Goal: Information Seeking & Learning: Check status

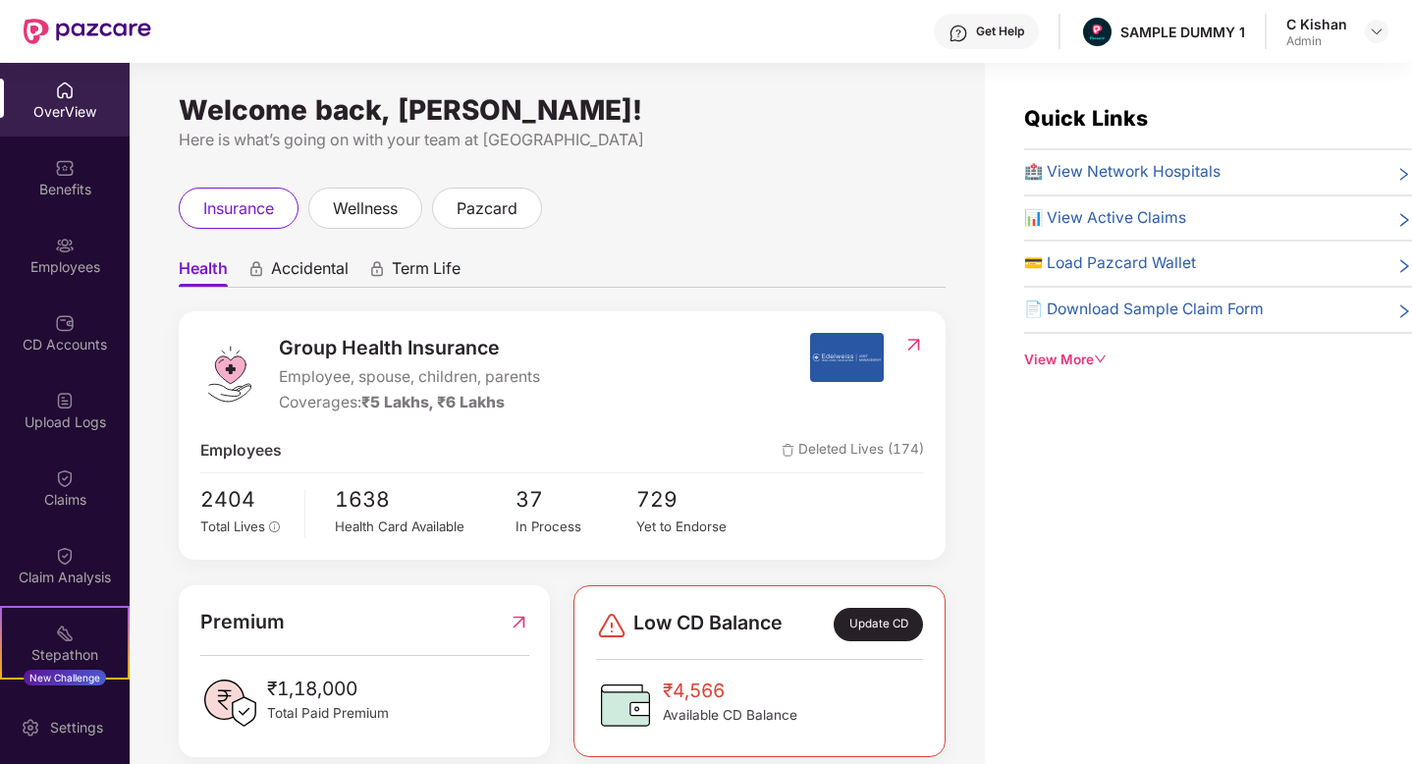
click at [804, 235] on div "Health Accidental Term Life Group Health Insurance Employee, spouse, children, …" at bounding box center [562, 703] width 767 height 948
click at [283, 276] on span "Accidental" at bounding box center [310, 272] width 78 height 28
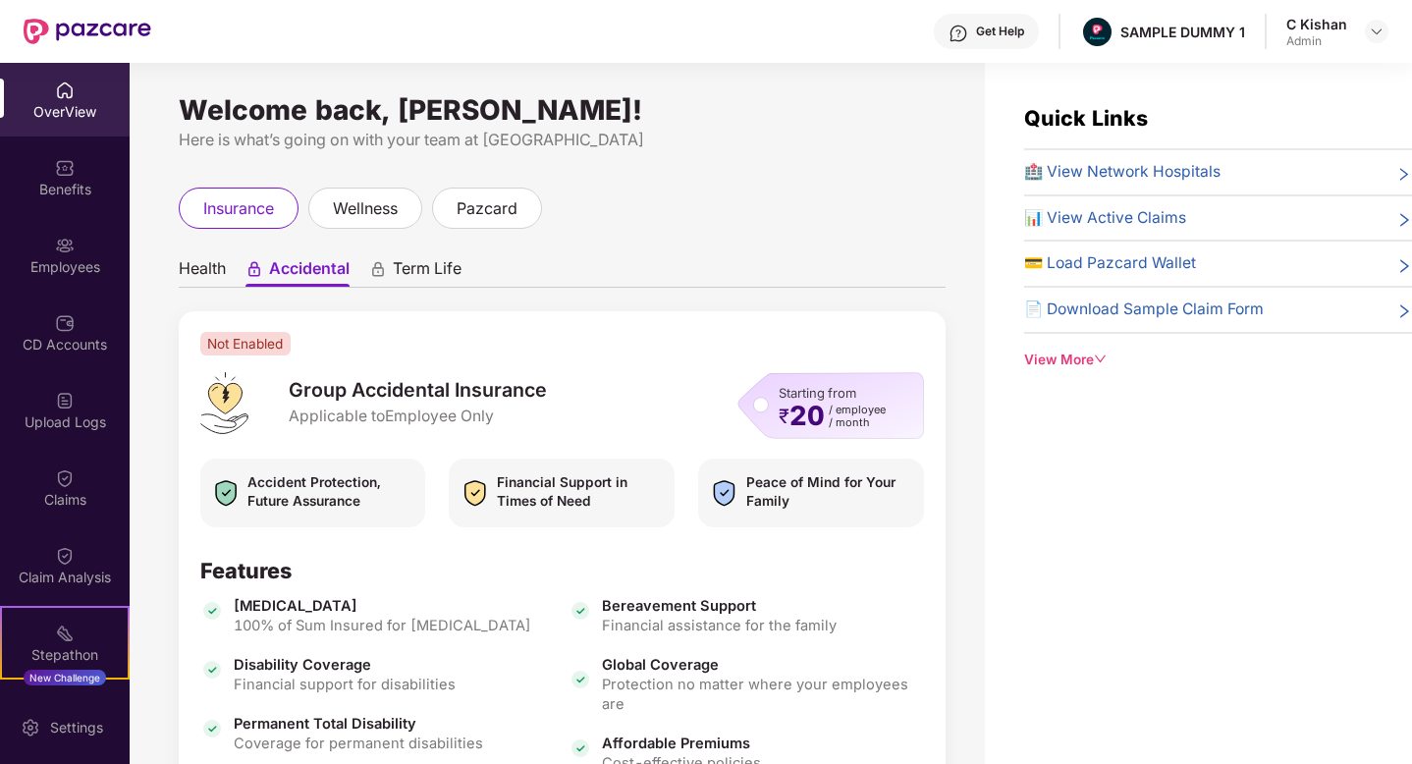
click at [425, 273] on span "Term Life" at bounding box center [427, 272] width 69 height 28
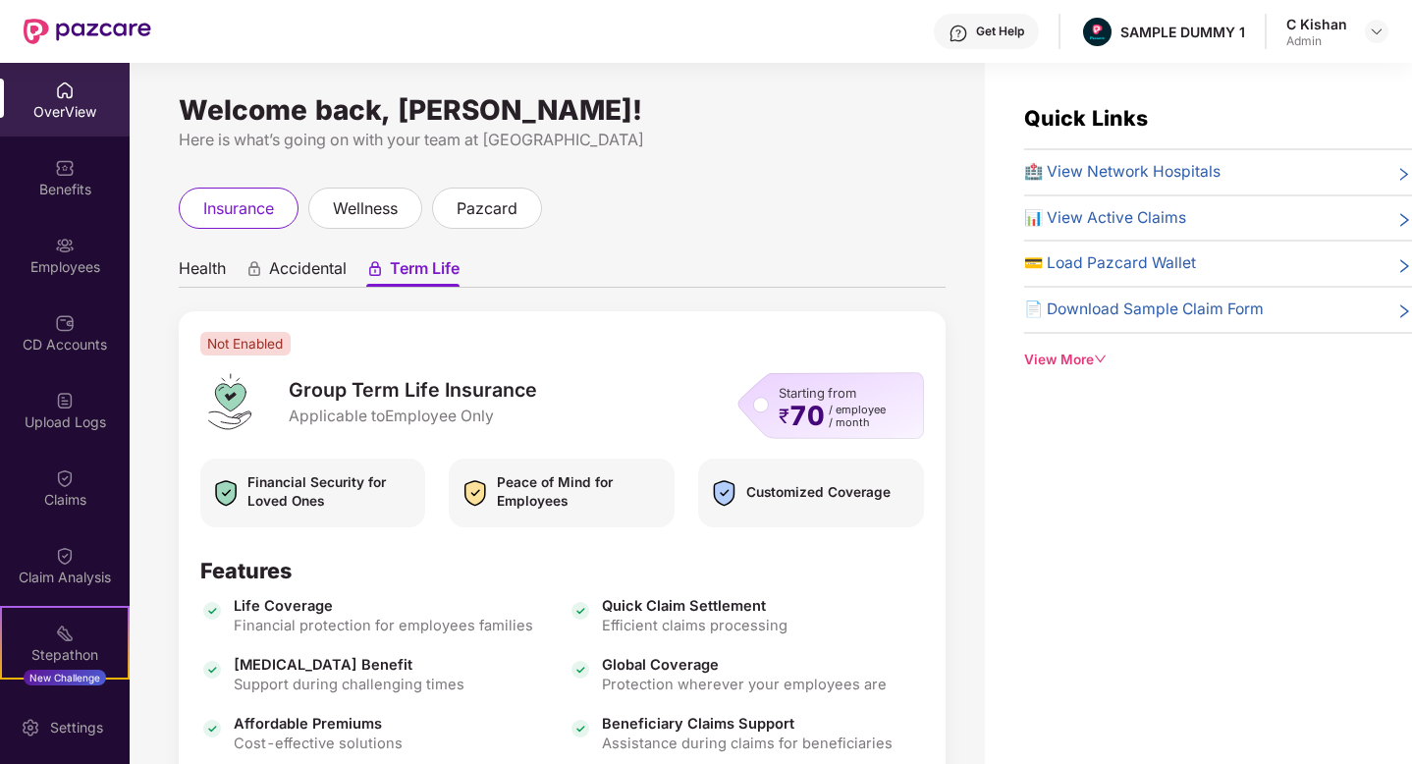
click at [186, 273] on span "Health" at bounding box center [202, 272] width 47 height 28
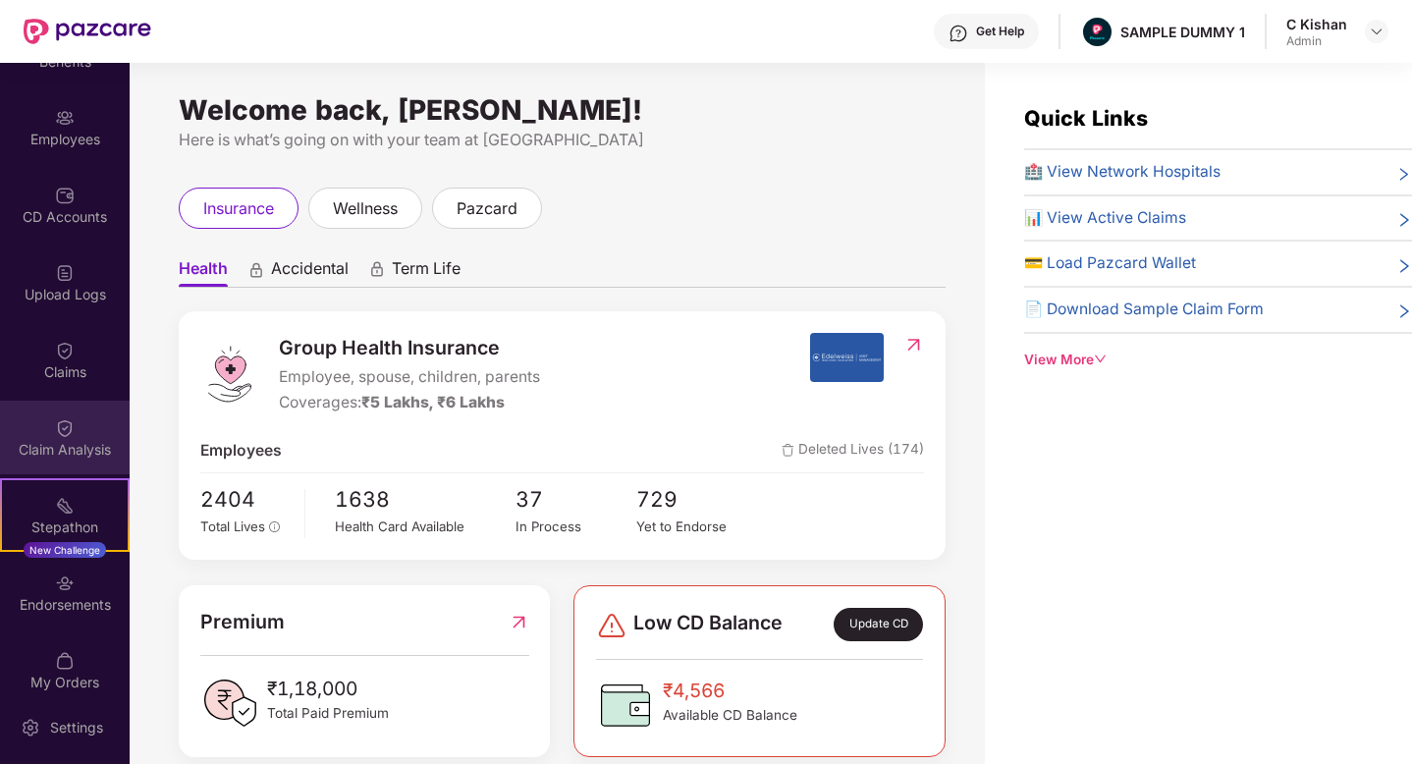
scroll to position [149, 0]
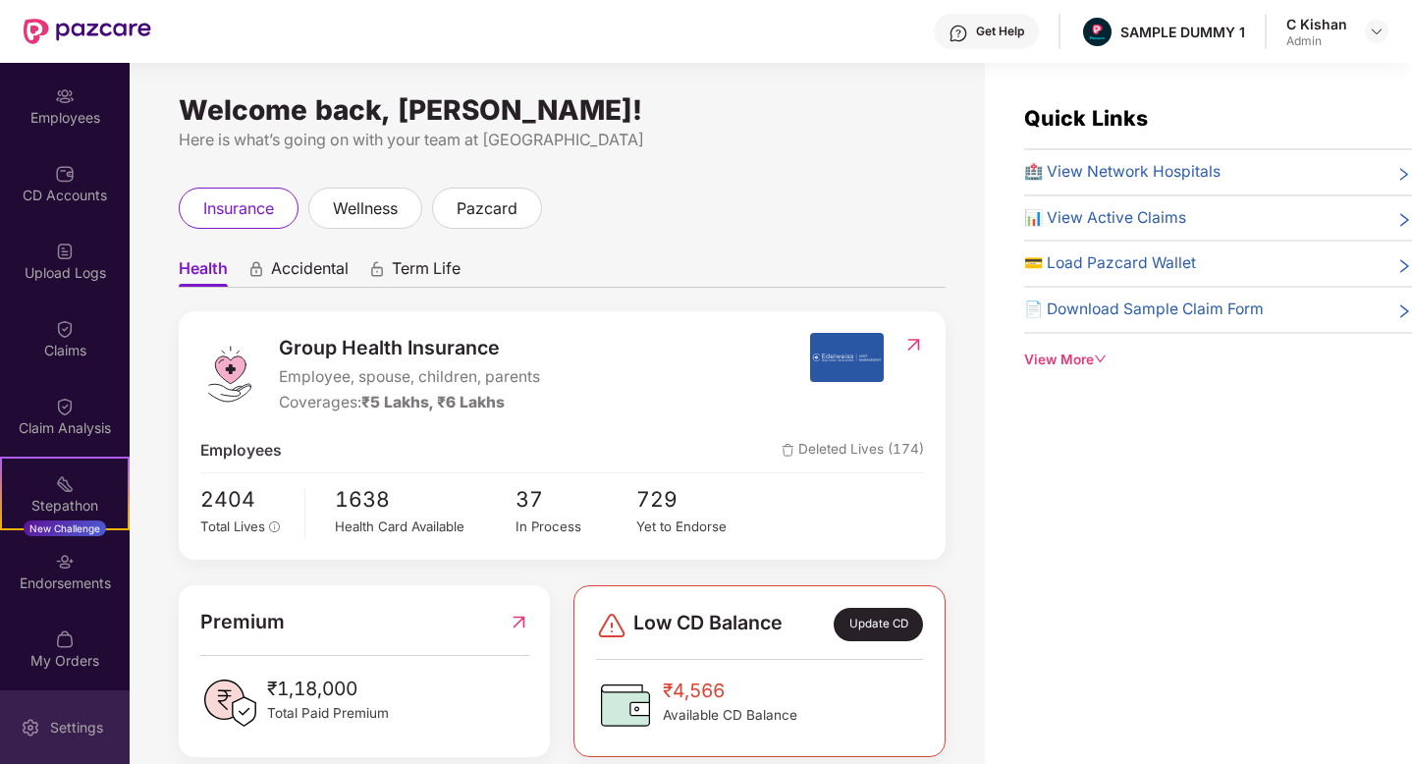
click at [65, 738] on div "Settings" at bounding box center [65, 727] width 130 height 74
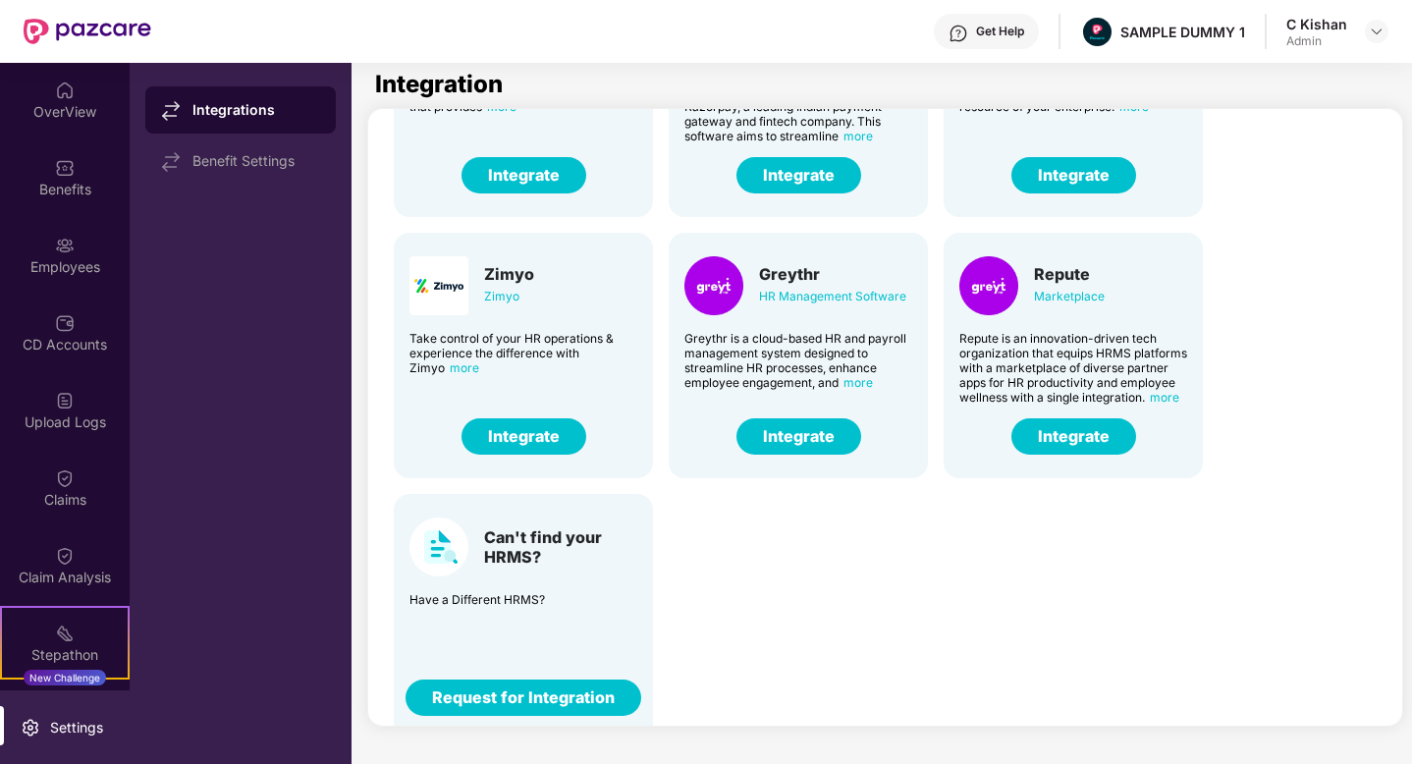
scroll to position [468, 0]
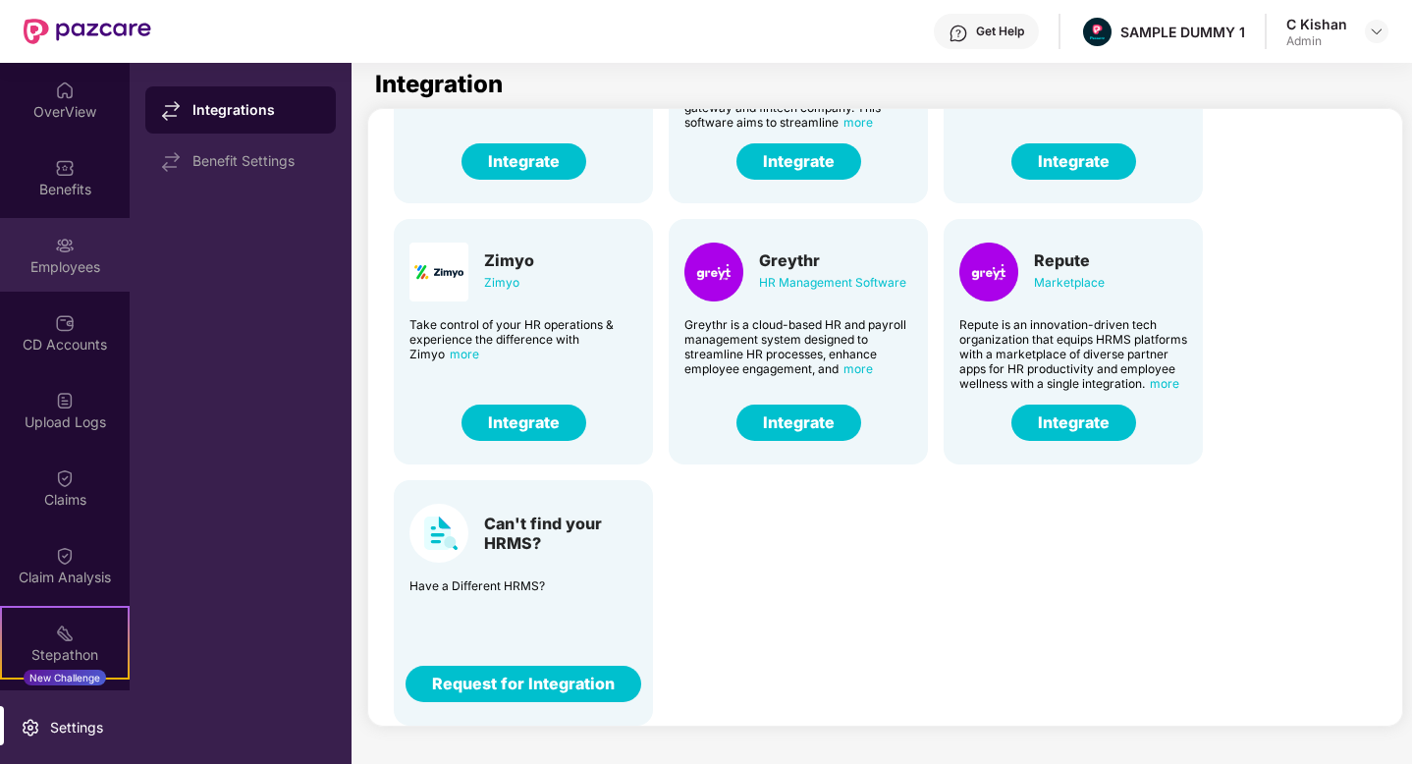
click at [75, 257] on div "Employees" at bounding box center [65, 267] width 130 height 20
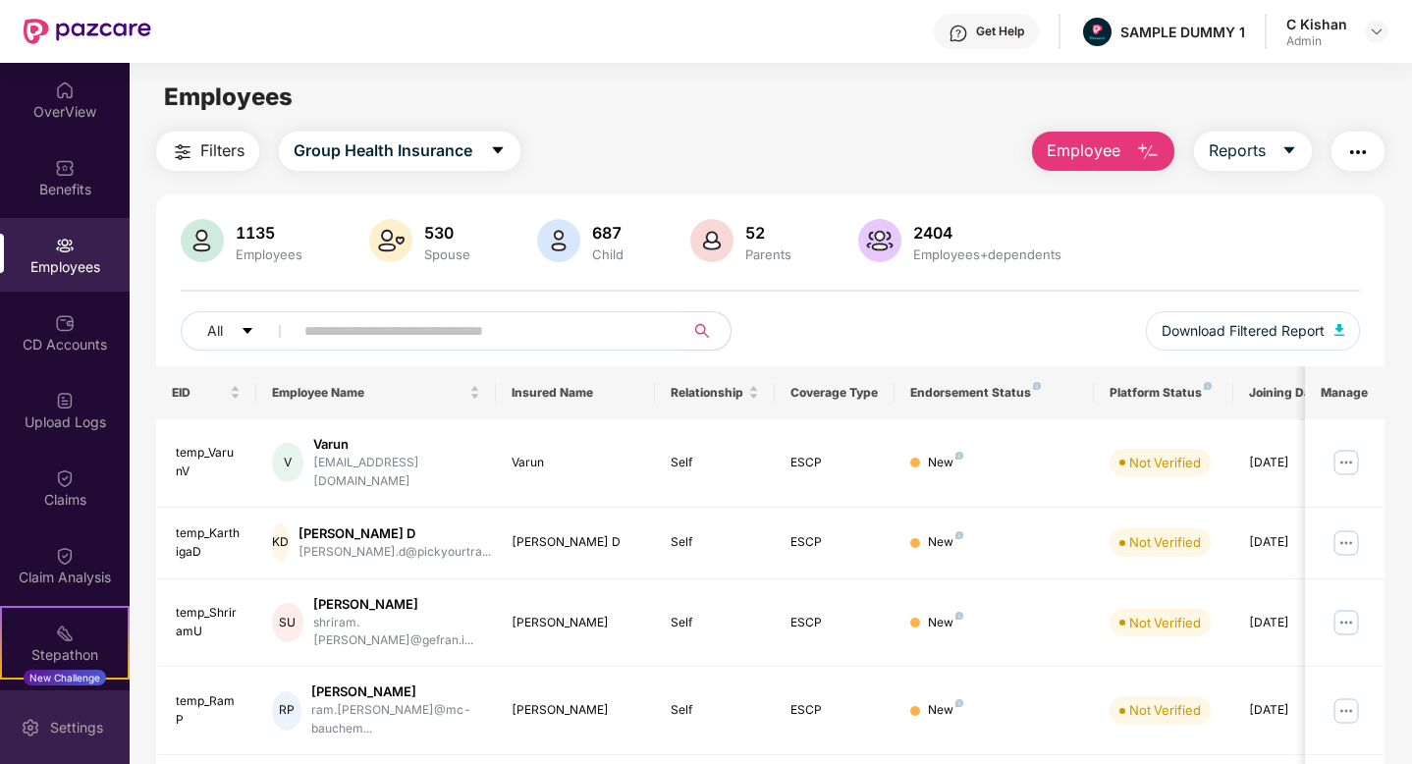
click at [69, 721] on div "Settings" at bounding box center [76, 728] width 65 height 20
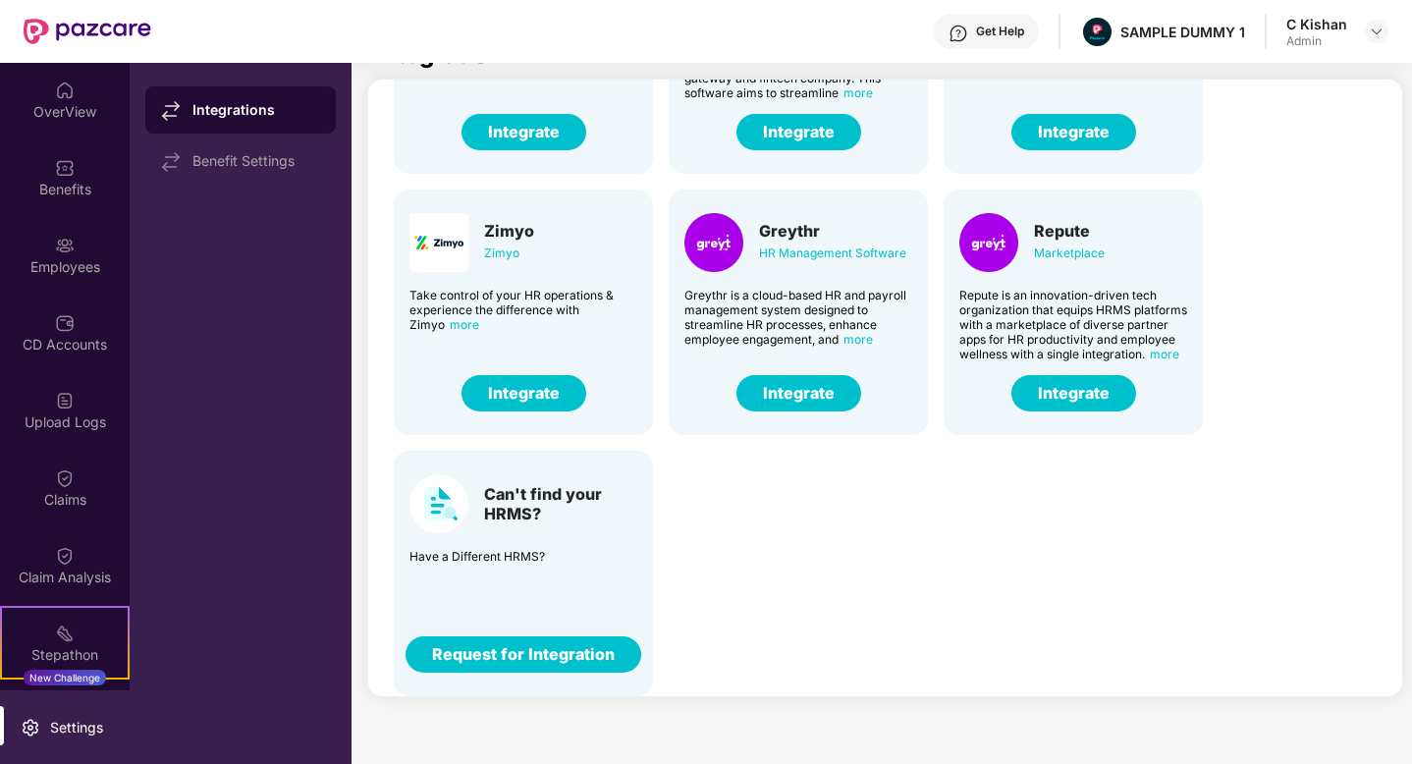
scroll to position [63, 0]
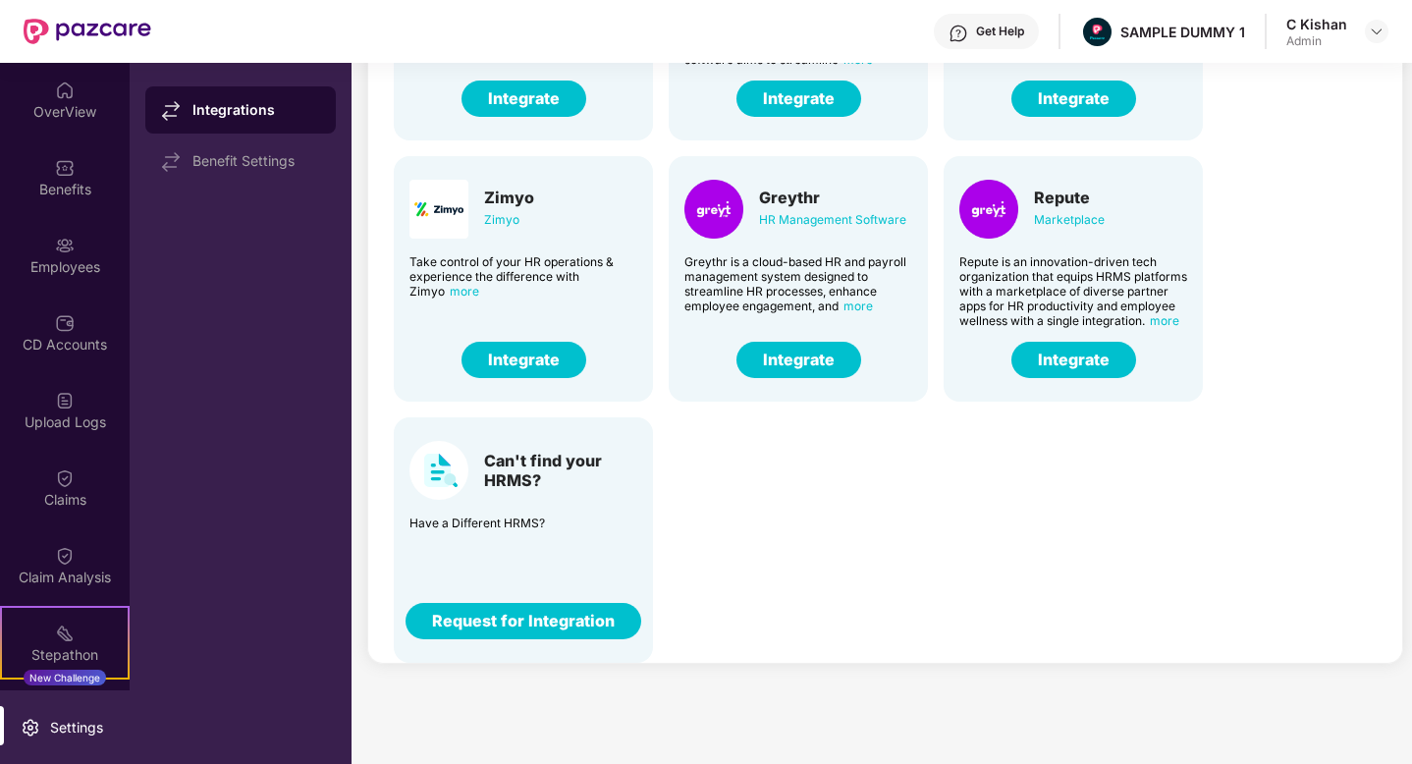
click at [516, 622] on button "Request for Integration" at bounding box center [524, 621] width 236 height 36
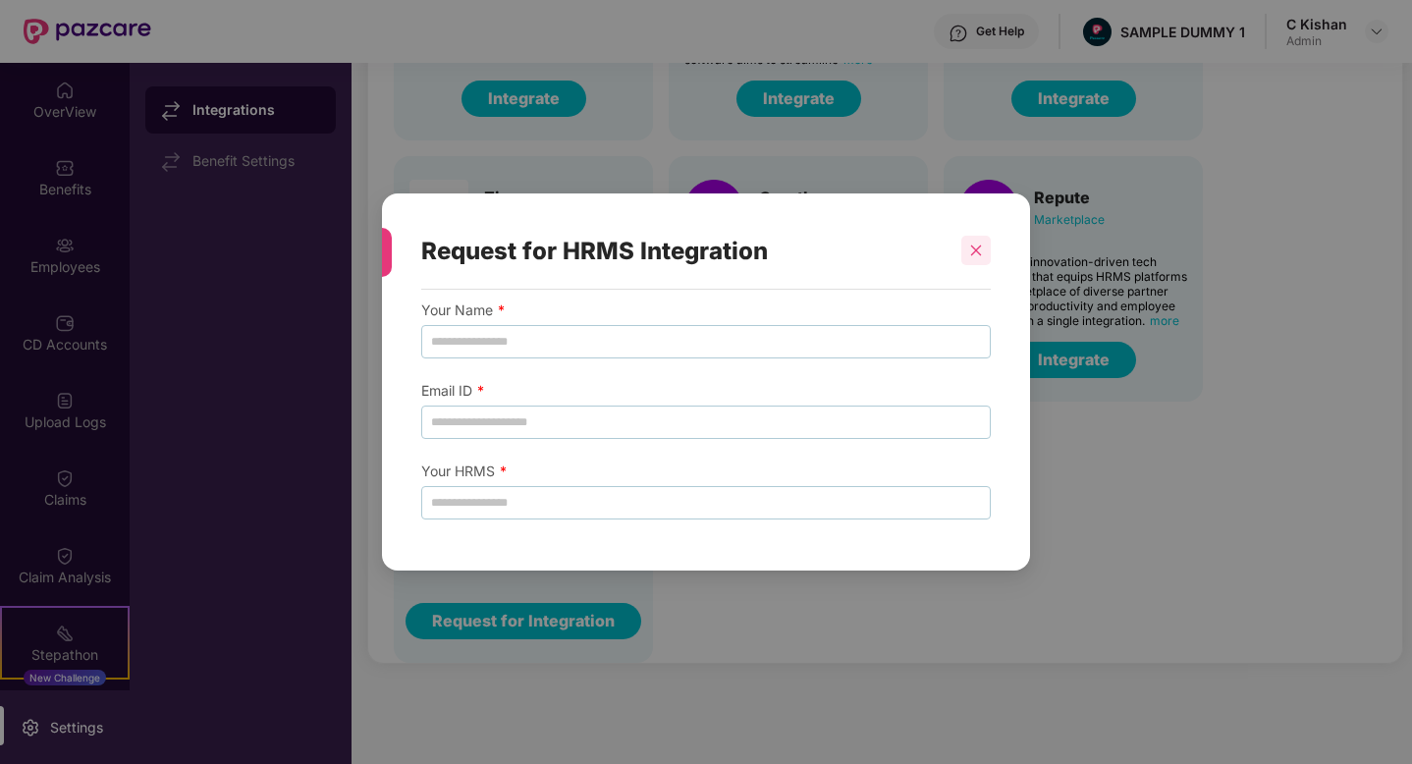
click at [981, 255] on icon "close" at bounding box center [976, 251] width 14 height 14
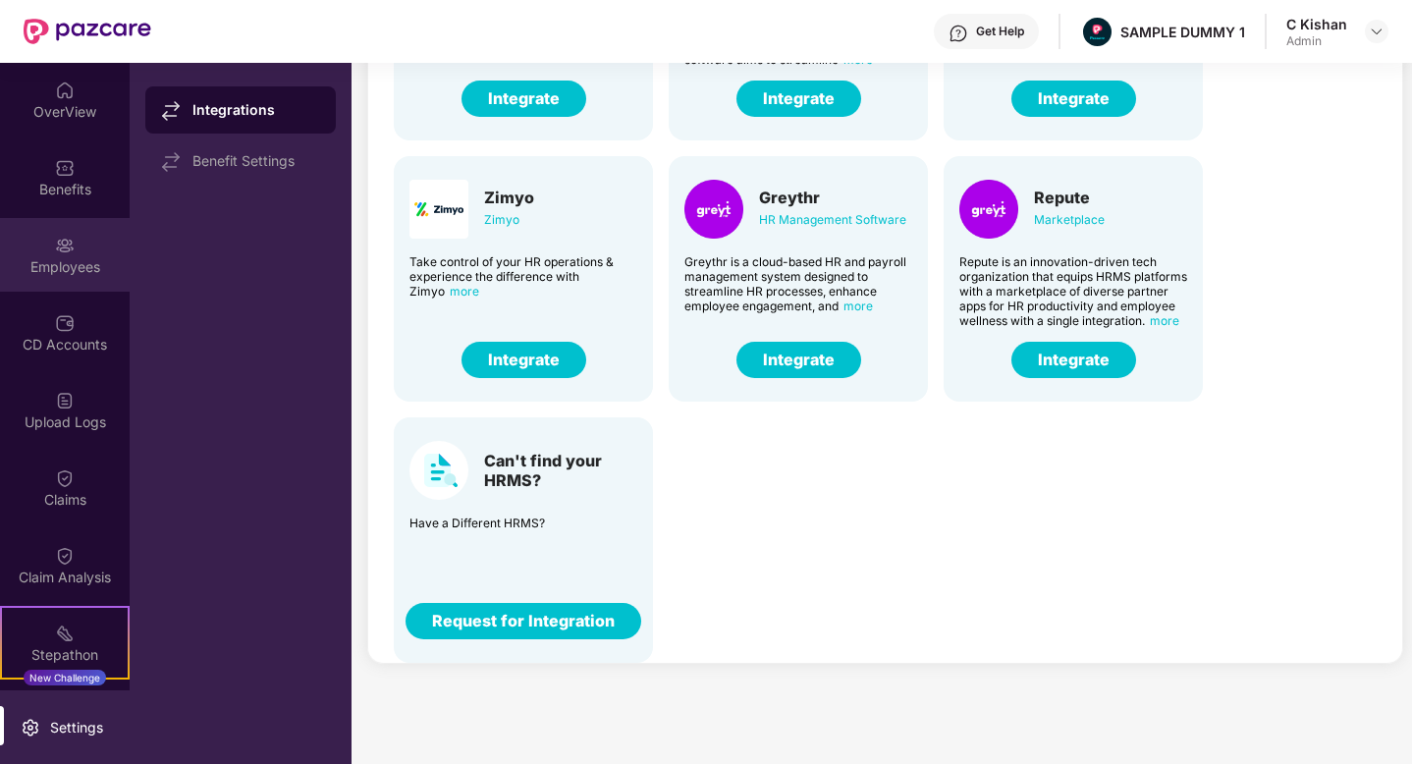
click at [59, 264] on div "Employees" at bounding box center [65, 267] width 130 height 20
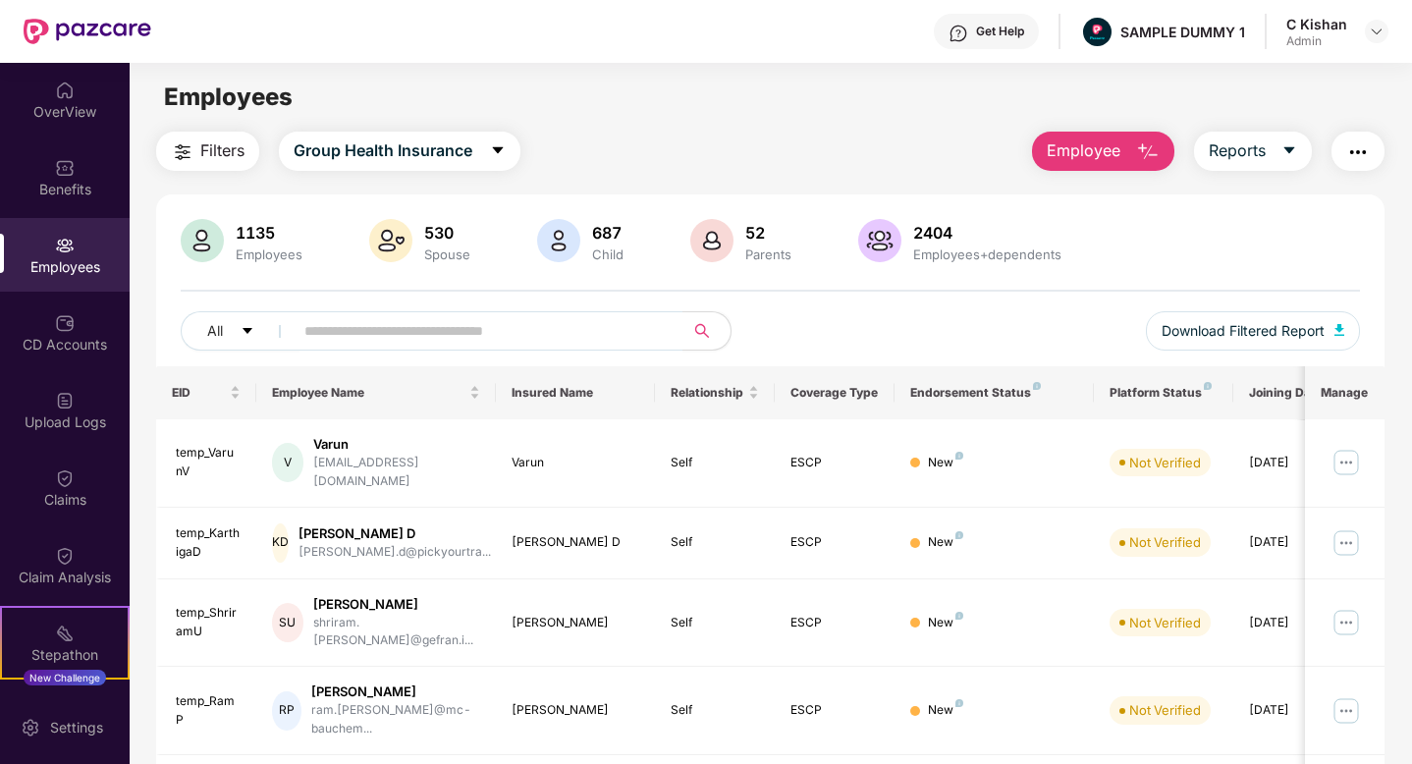
click at [1121, 142] on button "Employee" at bounding box center [1103, 151] width 142 height 39
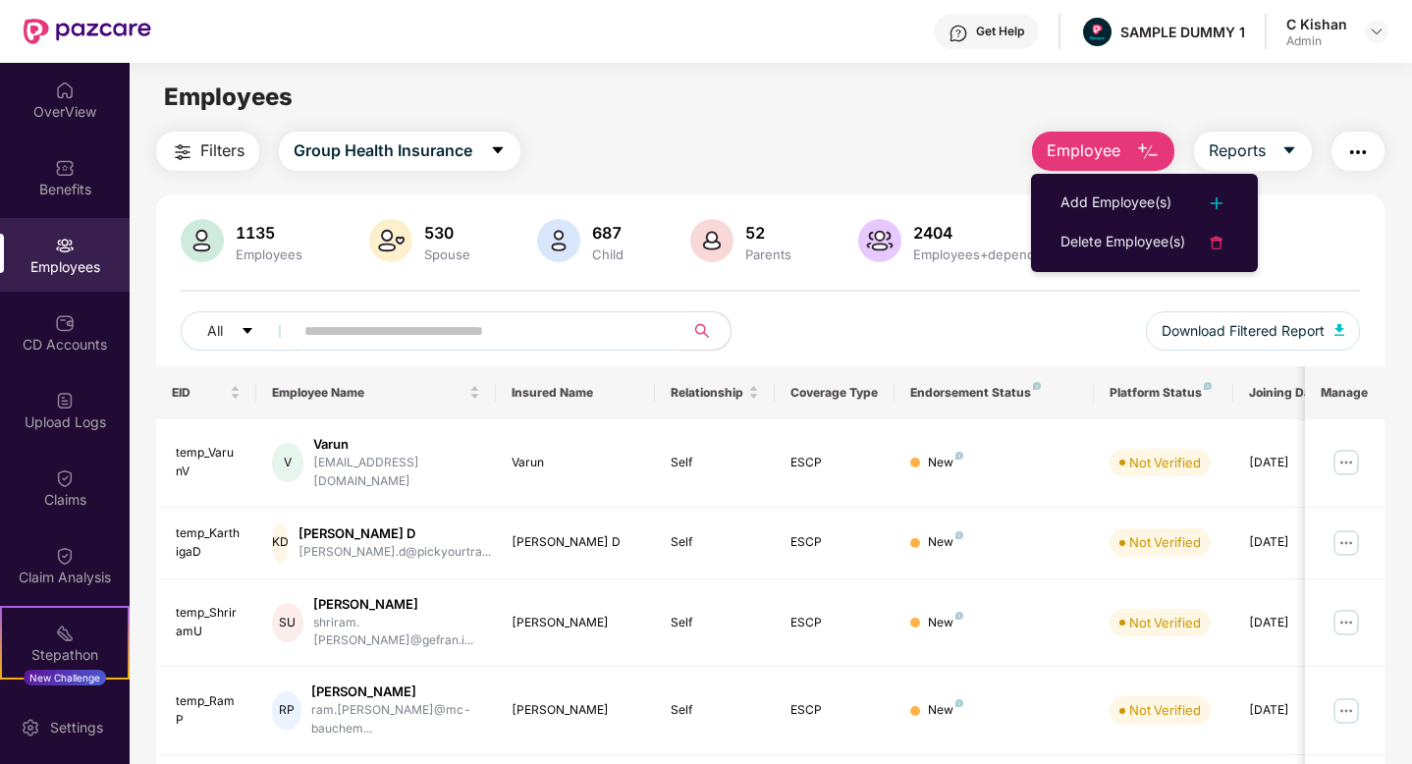
click at [905, 137] on div "Filters Group Health Insurance Employee Reports" at bounding box center [770, 151] width 1229 height 39
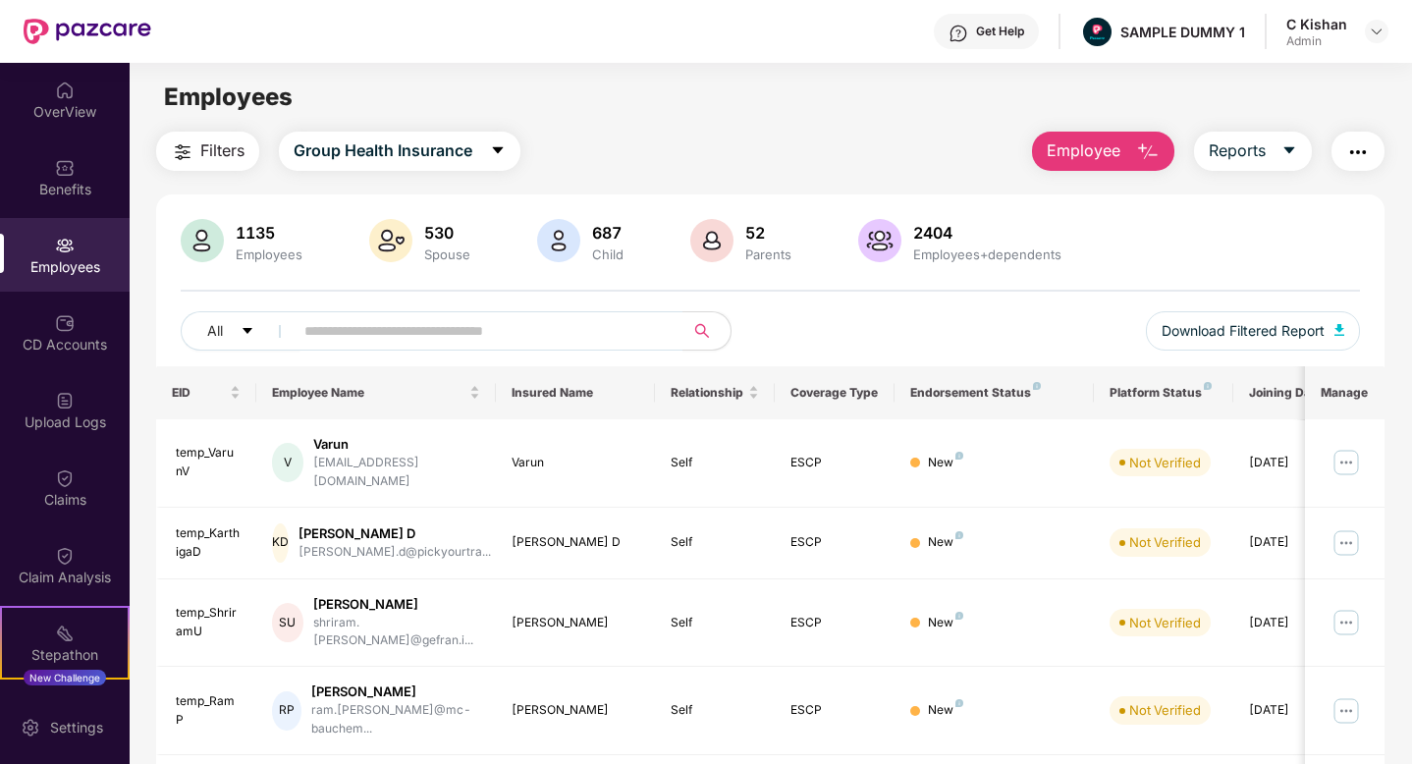
click at [987, 37] on div "Get Help" at bounding box center [1000, 32] width 48 height 16
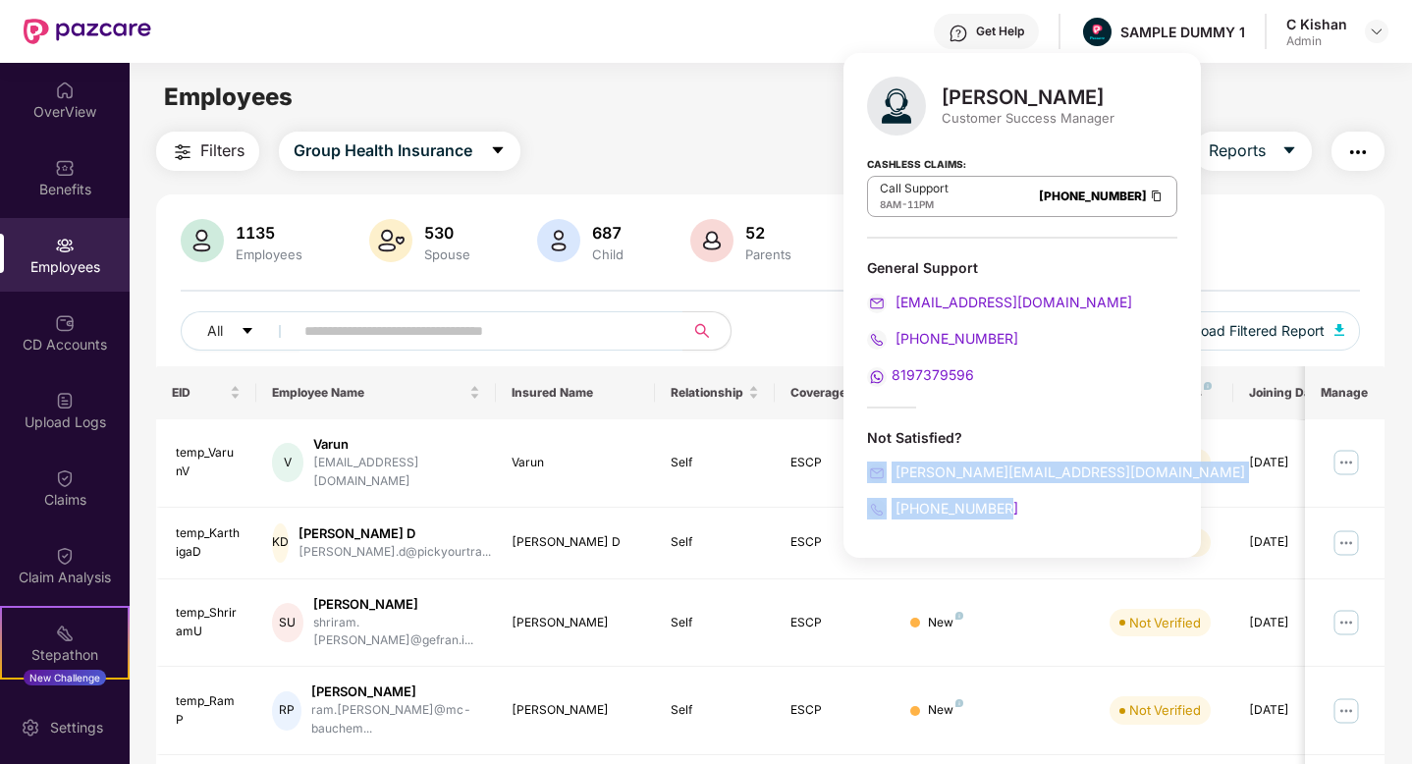
drag, startPoint x: 1016, startPoint y: 509, endPoint x: 858, endPoint y: 463, distance: 163.8
click at [858, 463] on div "Mihir Singh Customer Success Manager Cashless Claims: Call Support 8AM - 11PM 0…" at bounding box center [1023, 305] width 358 height 505
click at [757, 132] on div "Filters Group Health Insurance Employee Reports" at bounding box center [770, 151] width 1229 height 39
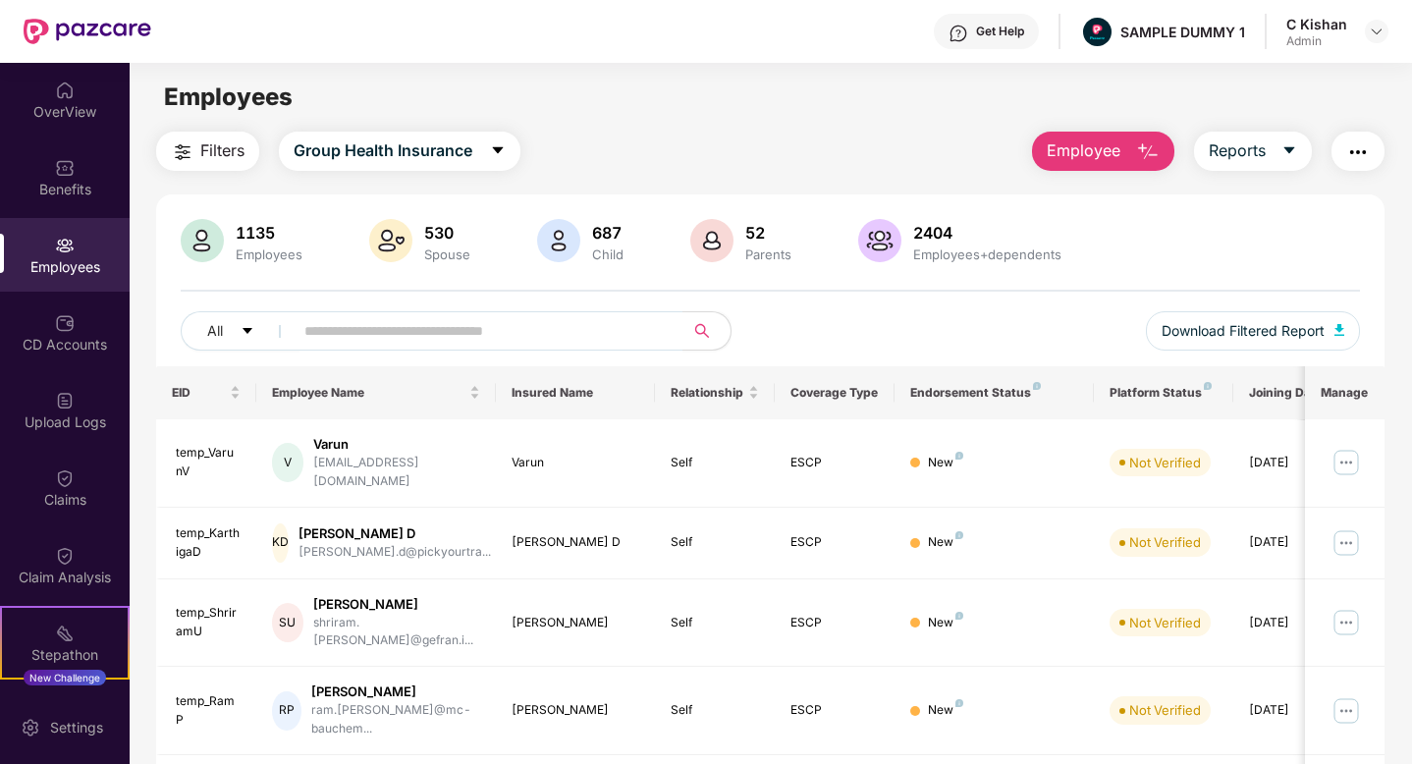
click at [1000, 35] on div "Get Help" at bounding box center [1000, 32] width 48 height 16
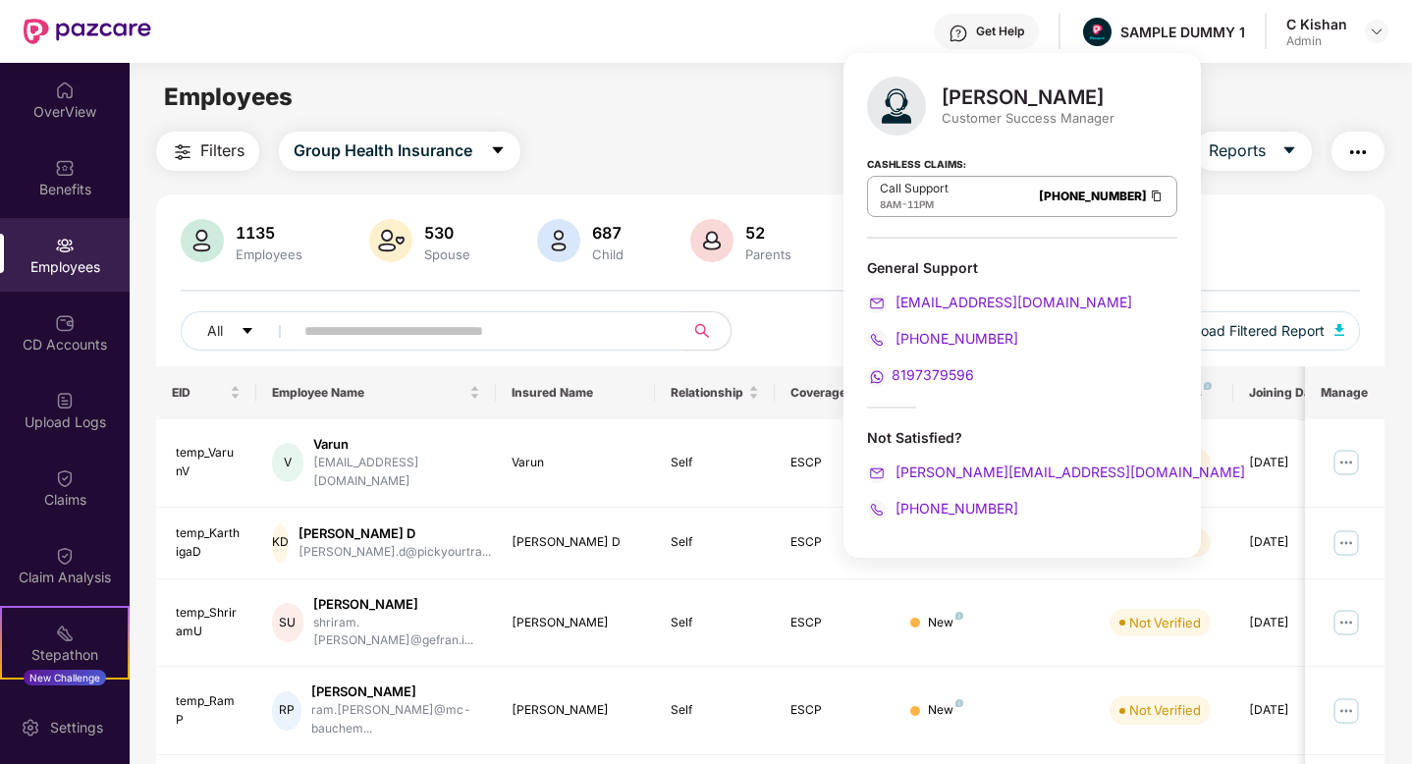
click at [723, 141] on div "Filters Group Health Insurance Employee Reports" at bounding box center [770, 151] width 1229 height 39
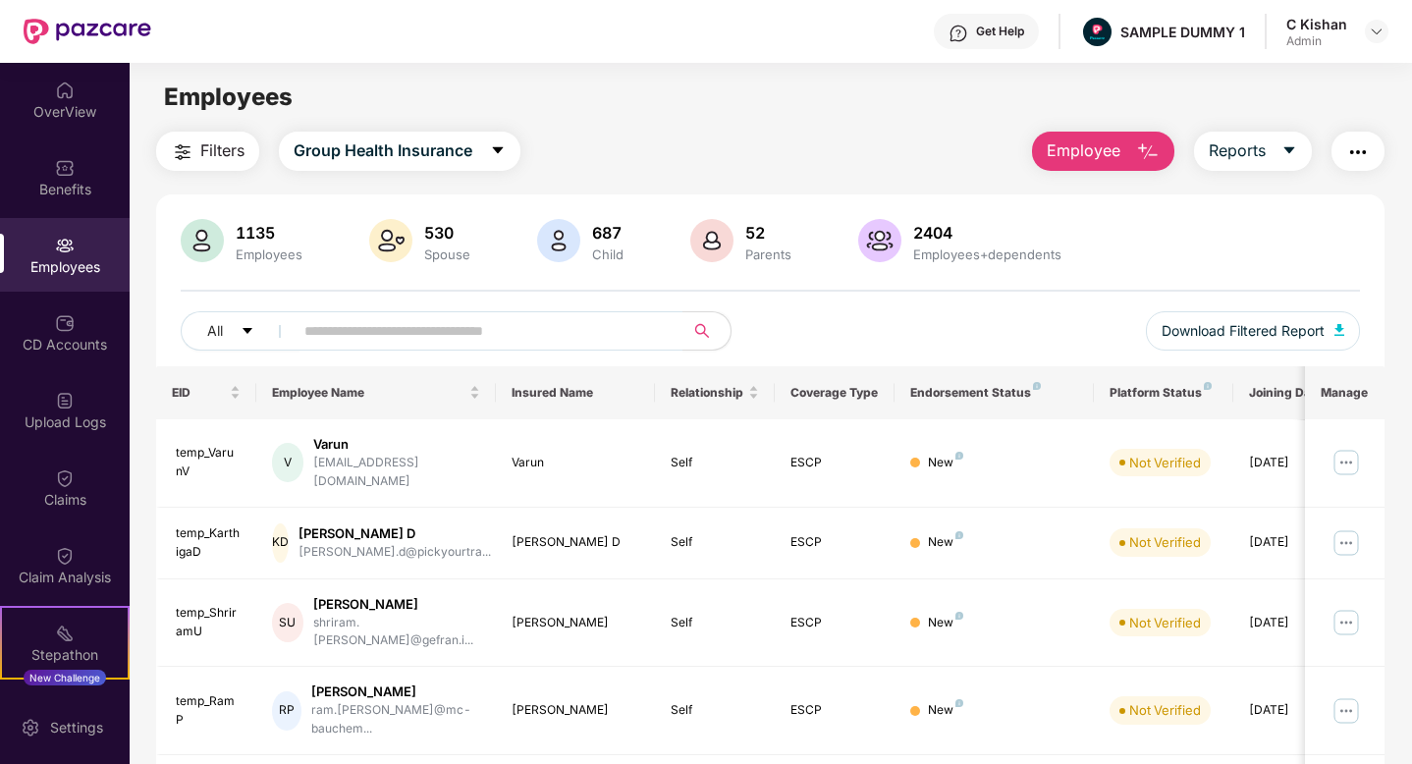
click at [995, 43] on div "Get Help" at bounding box center [986, 31] width 105 height 35
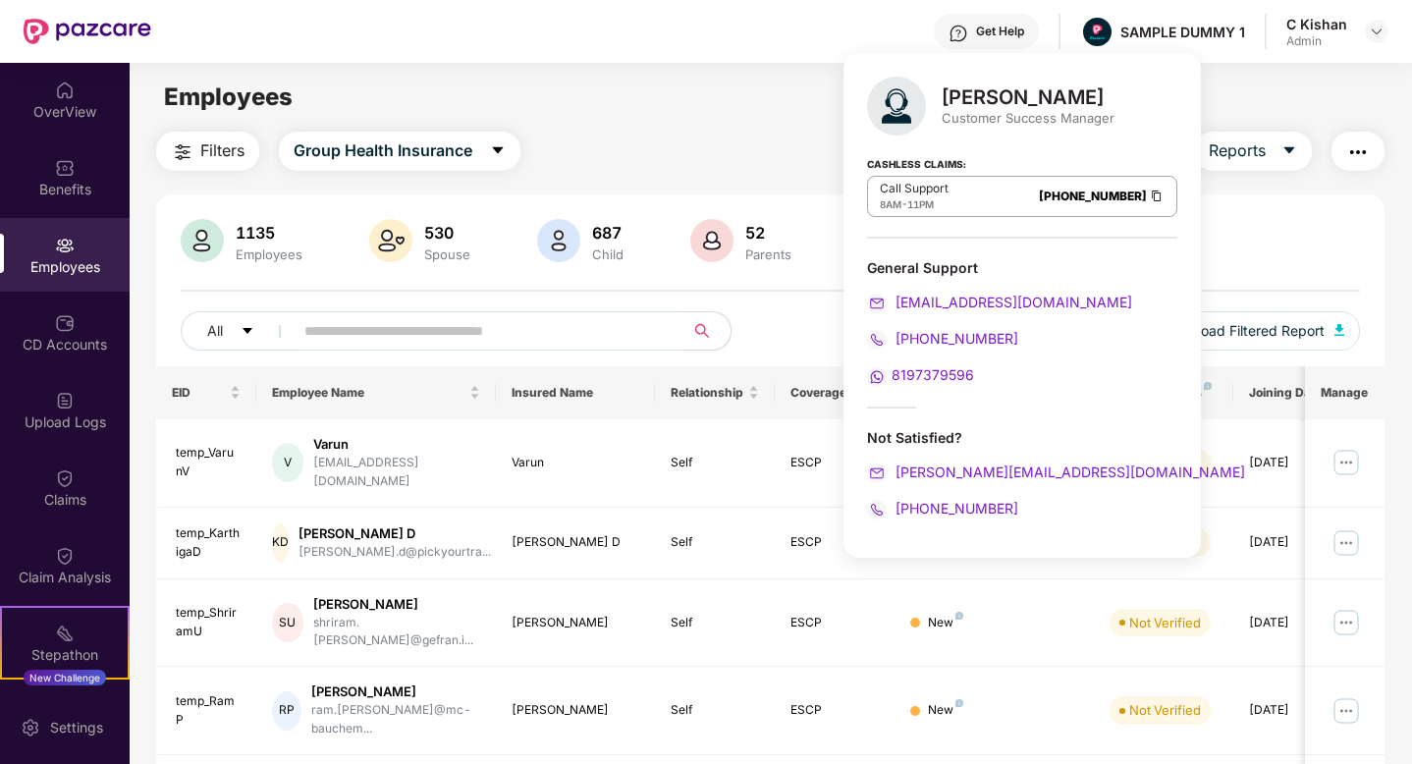
click at [654, 158] on div "Filters Group Health Insurance Employee Reports" at bounding box center [770, 151] width 1229 height 39
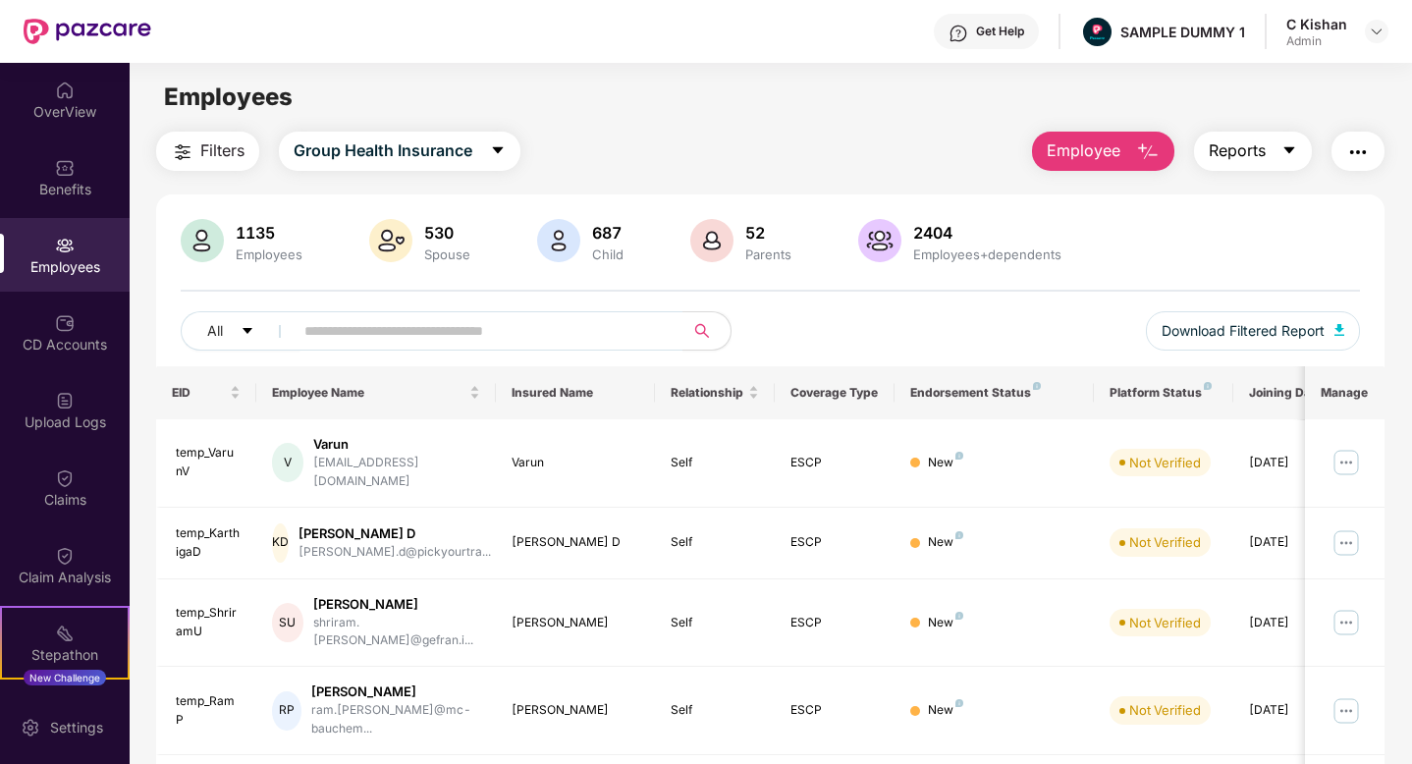
click at [1275, 153] on button "Reports" at bounding box center [1253, 151] width 118 height 39
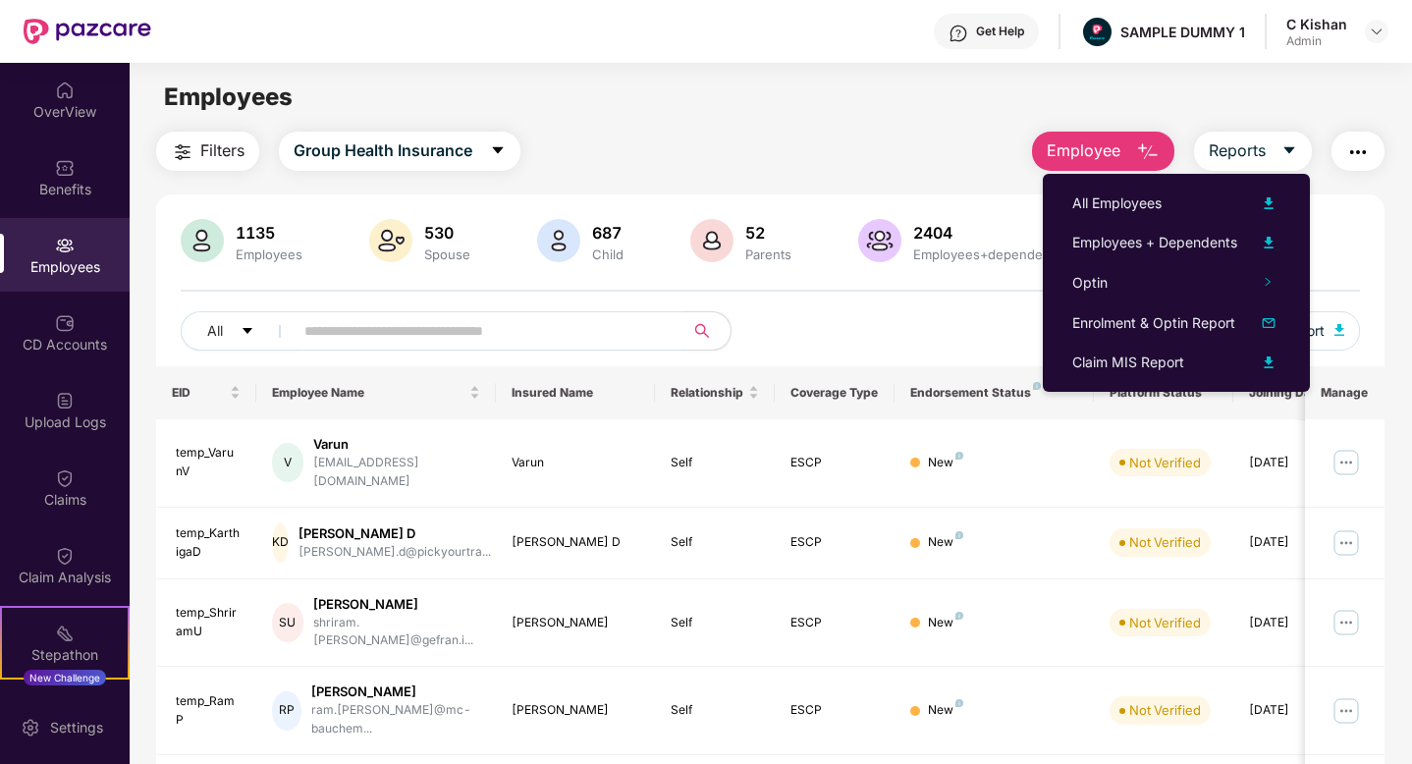
click at [950, 119] on main "Employees Filters Group Health Insurance Employee Reports 1135 Employees 530 Sp…" at bounding box center [771, 445] width 1282 height 764
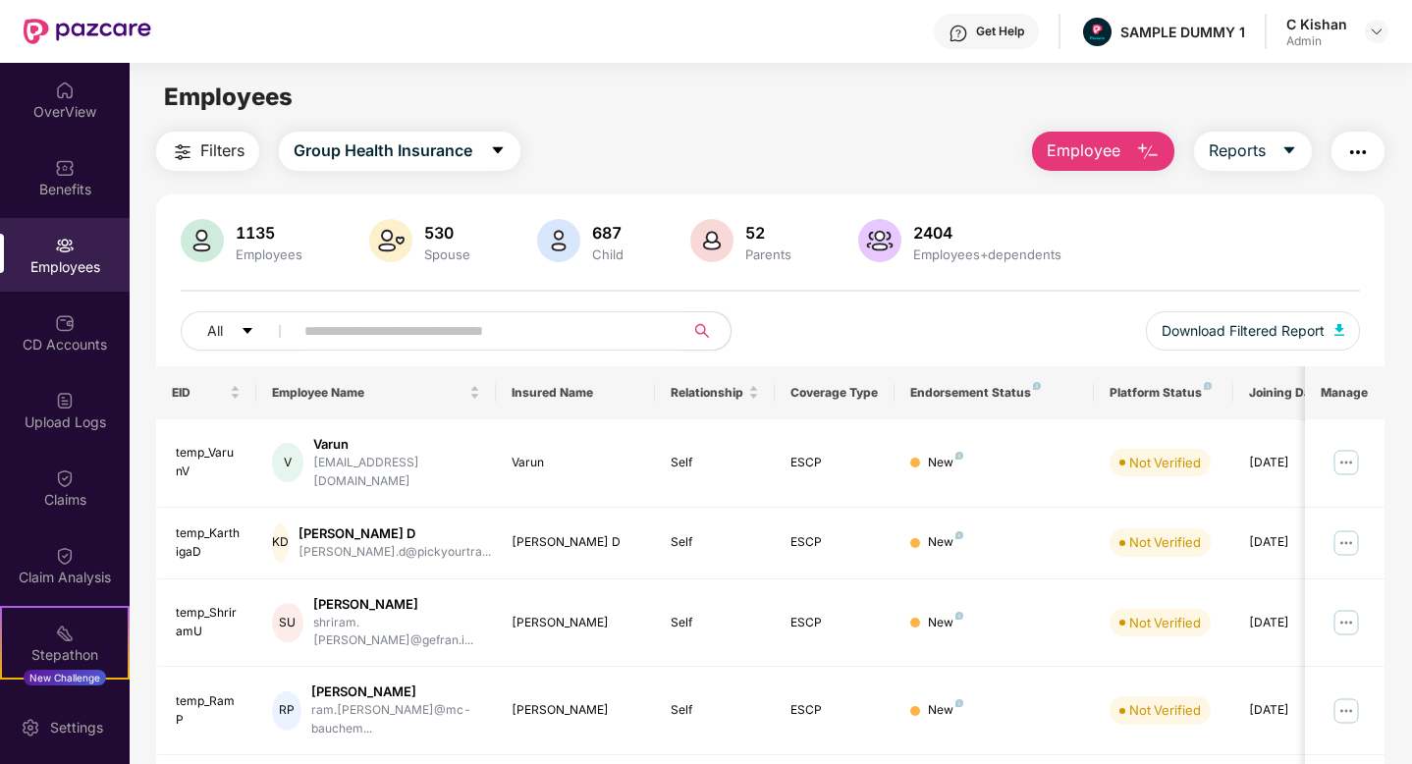
click at [1350, 153] on img "button" at bounding box center [1359, 152] width 24 height 24
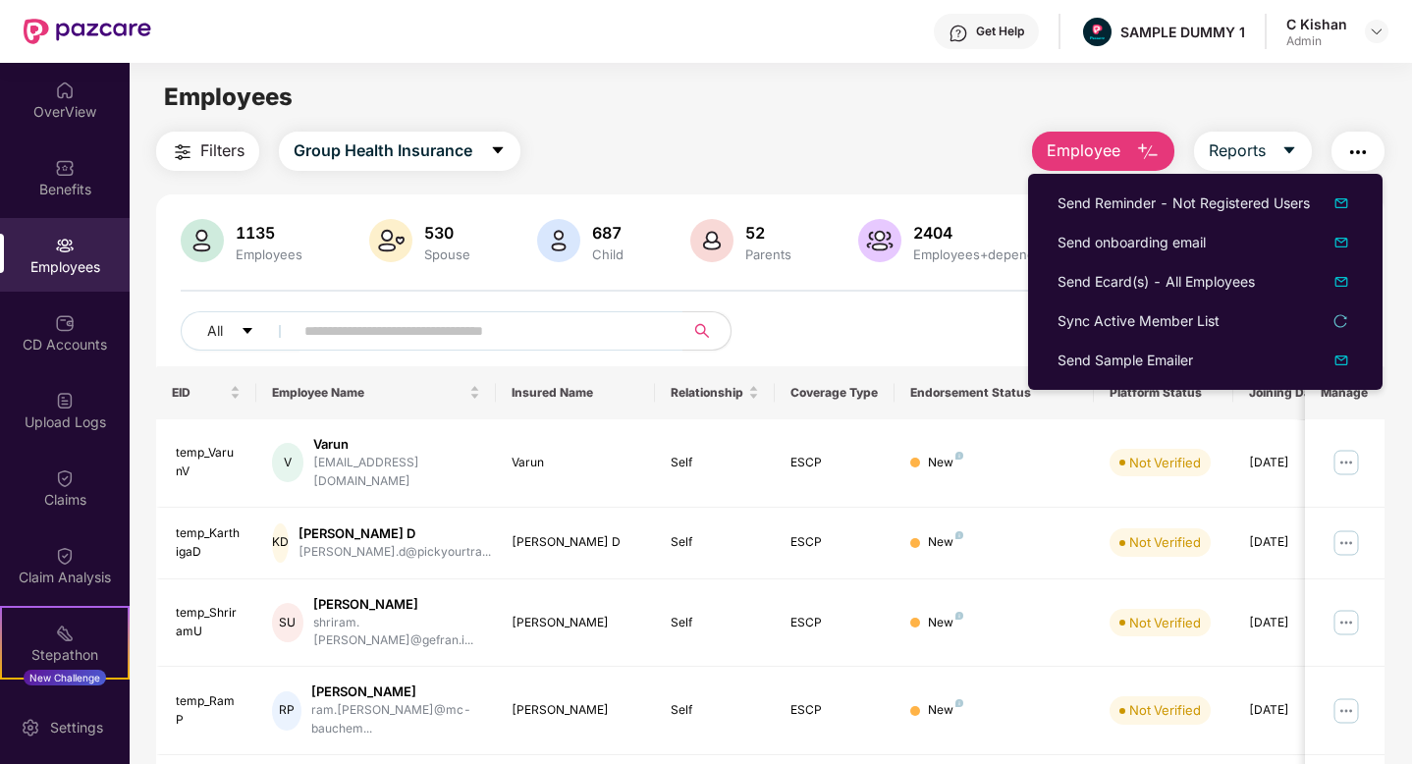
click at [956, 328] on div "All Download Filtered Report" at bounding box center [771, 338] width 1180 height 55
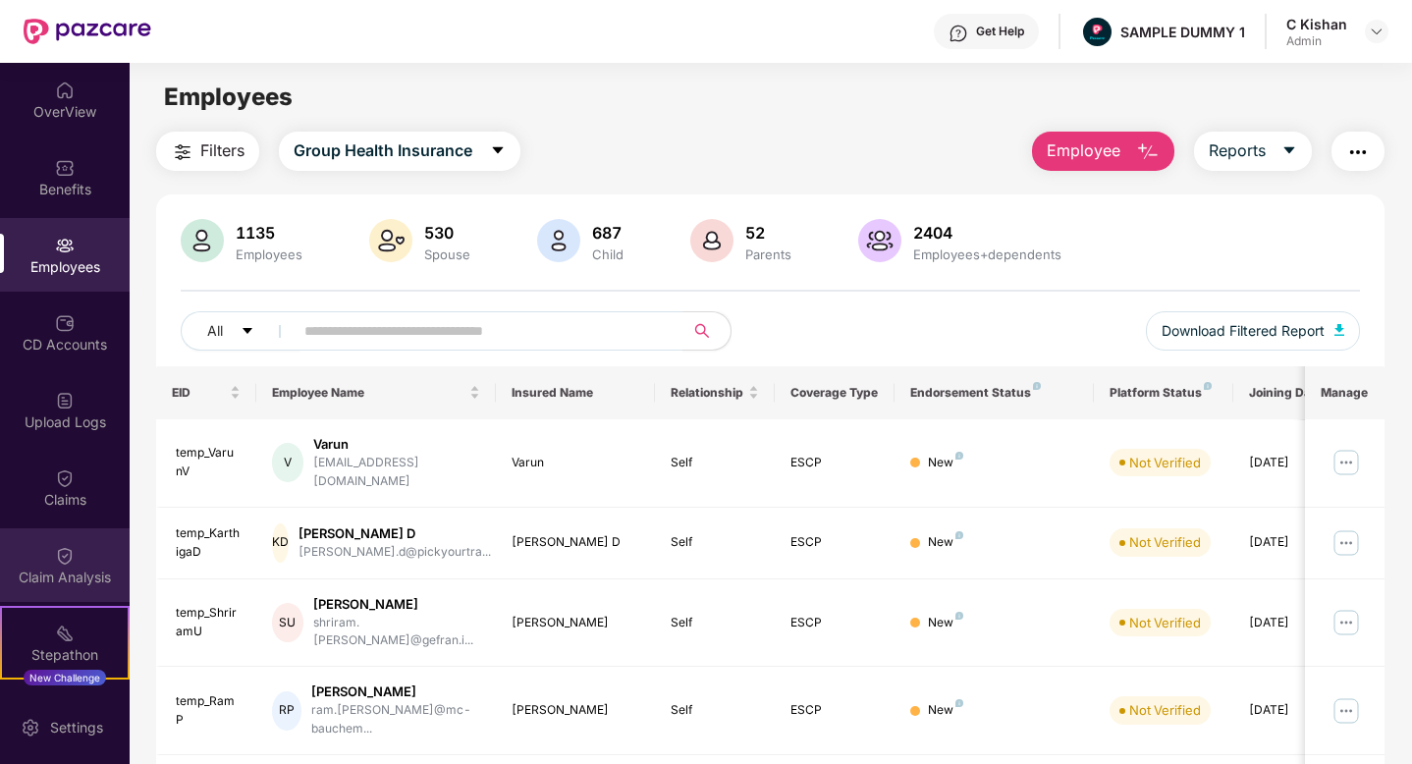
click at [81, 545] on div "Claim Analysis" at bounding box center [65, 565] width 130 height 74
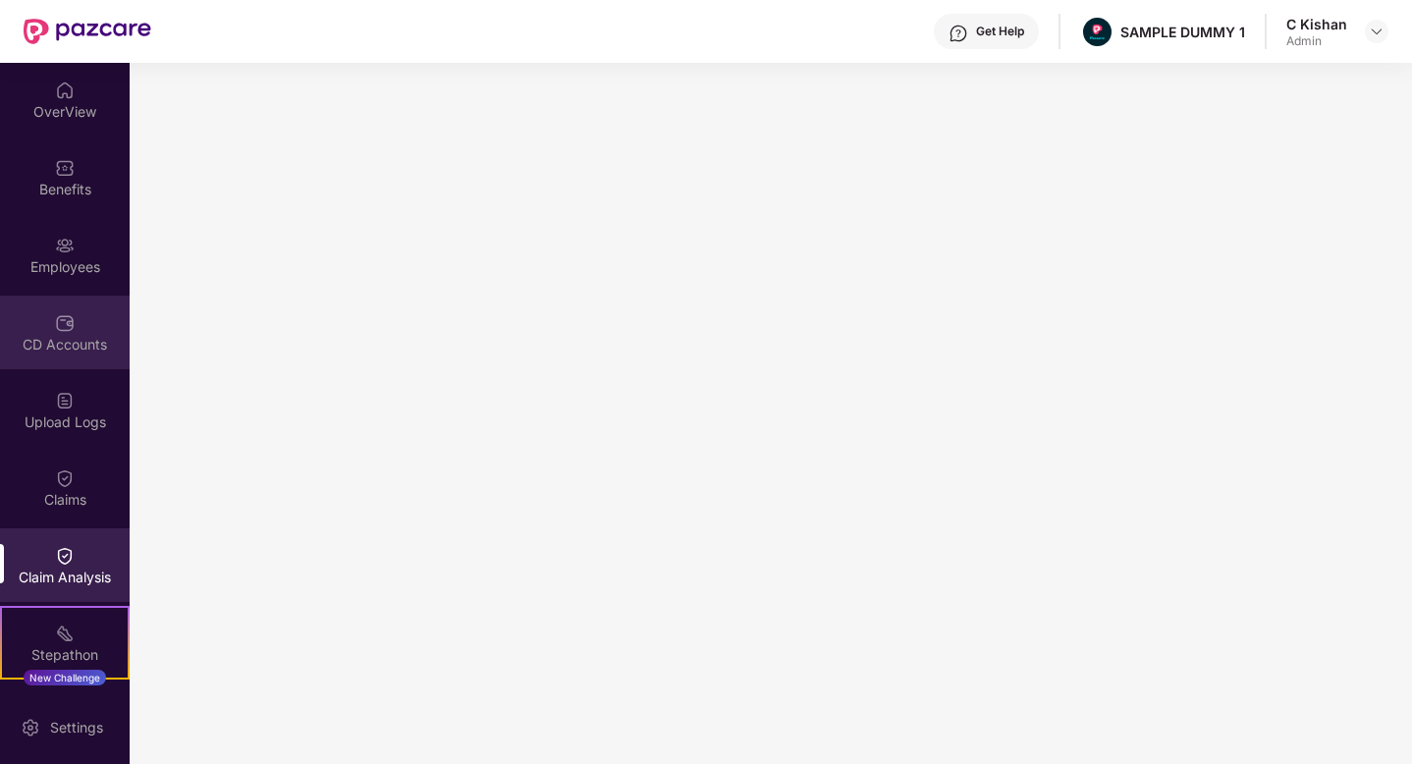
click at [74, 335] on div "CD Accounts" at bounding box center [65, 345] width 130 height 20
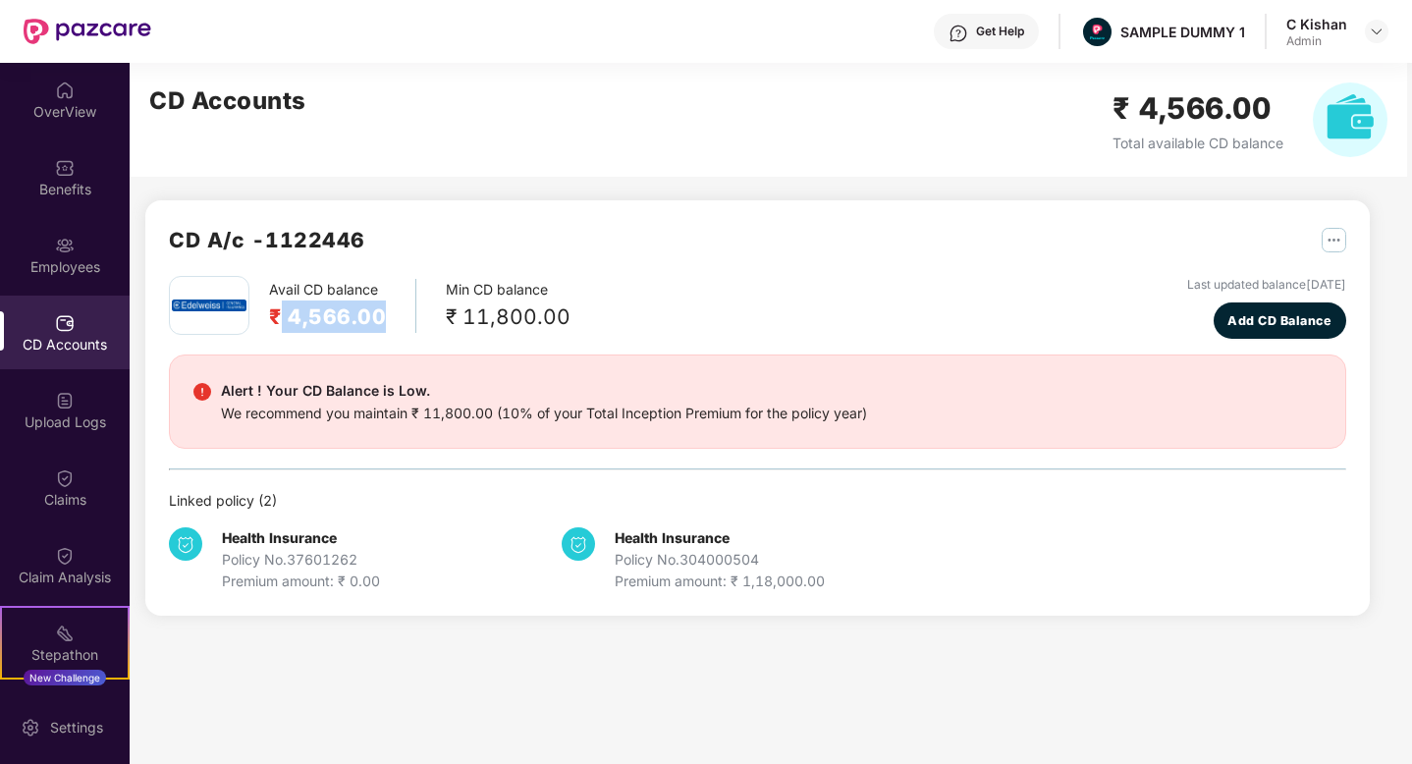
drag, startPoint x: 390, startPoint y: 314, endPoint x: 281, endPoint y: 305, distance: 109.4
click at [281, 305] on div "Avail CD balance ₹ 4,566.00" at bounding box center [342, 306] width 147 height 54
click at [746, 280] on div "Avail CD balance ₹ 4,566.00 Min CD balance ₹ 11,800.00 Last updated balance 23 …" at bounding box center [758, 307] width 1178 height 63
click at [1269, 312] on span "Add CD Balance" at bounding box center [1280, 321] width 104 height 20
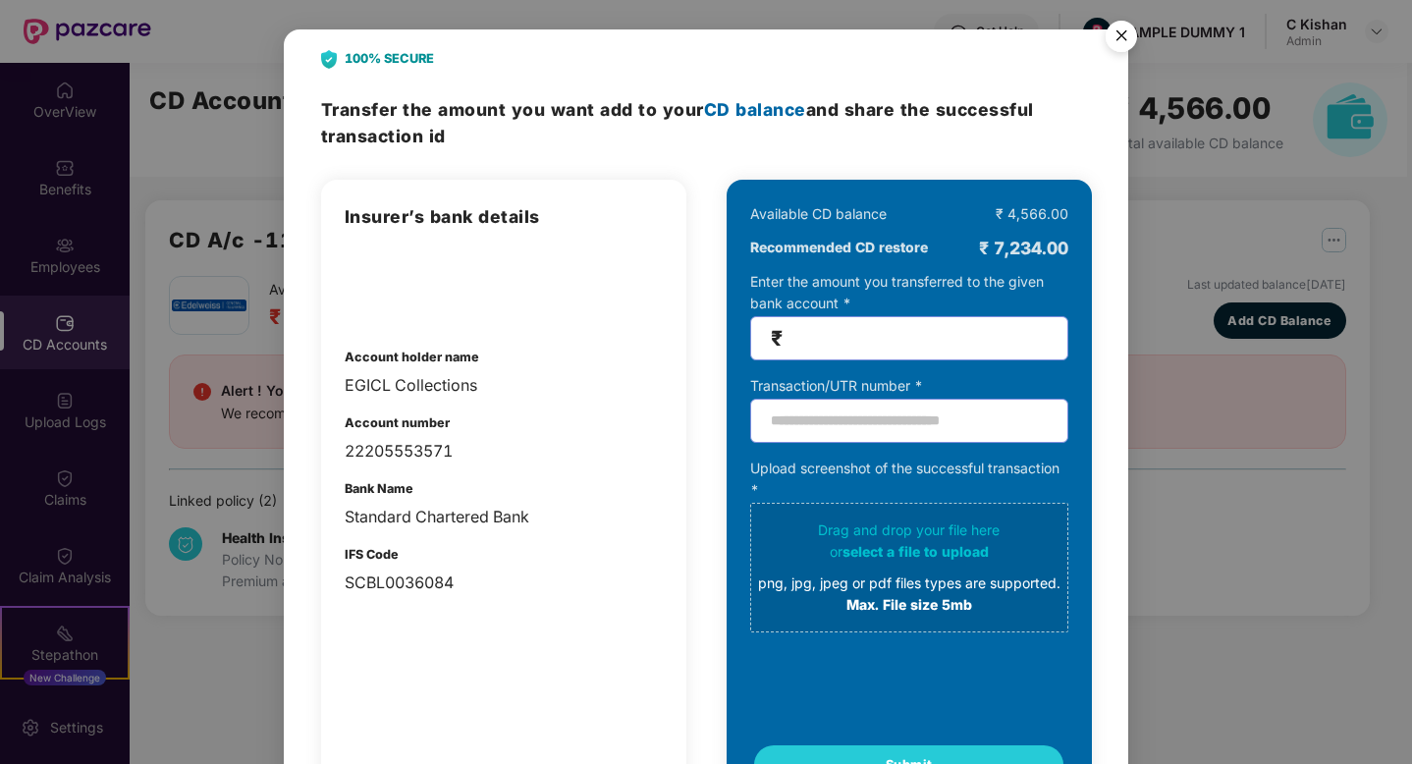
click at [1124, 40] on img "Close" at bounding box center [1121, 39] width 55 height 55
